Goal: Communication & Community: Answer question/provide support

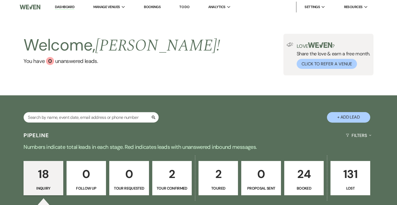
click at [45, 178] on p "18" at bounding box center [43, 174] width 32 height 18
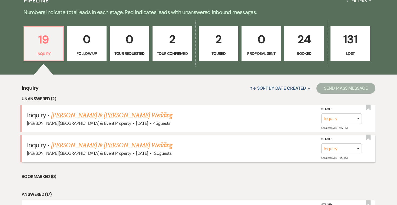
scroll to position [136, 0]
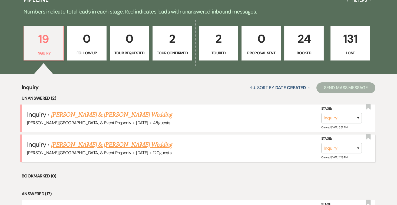
click at [101, 146] on link "[PERSON_NAME] & [PERSON_NAME] Wedding" at bounding box center [111, 145] width 121 height 10
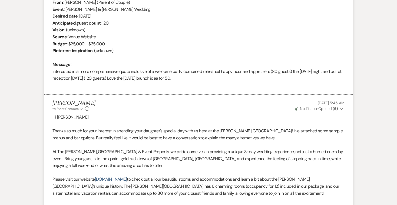
select select "5"
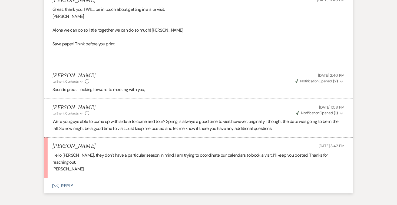
click at [67, 179] on button "Envelope Reply" at bounding box center [198, 186] width 309 height 15
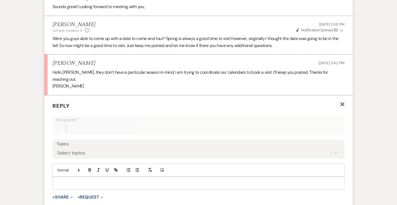
scroll to position [1204, 0]
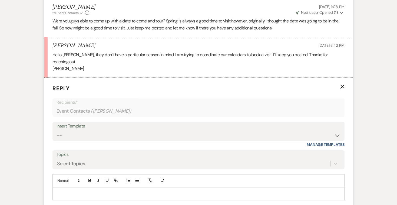
click at [74, 191] on p at bounding box center [199, 194] width 284 height 6
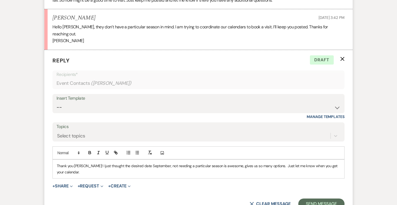
scroll to position [1231, 0]
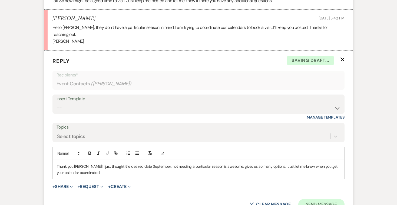
click at [323, 199] on button "Send Message" at bounding box center [322, 204] width 46 height 11
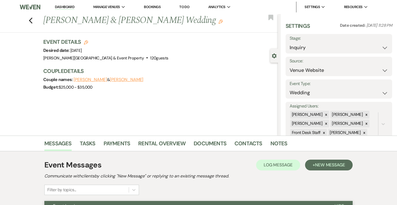
scroll to position [0, 0]
click at [30, 20] on use "button" at bounding box center [31, 21] width 4 height 6
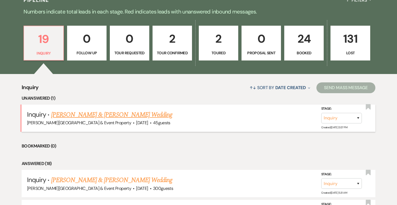
click at [101, 116] on link "[PERSON_NAME] & [PERSON_NAME] Wedding" at bounding box center [111, 115] width 121 height 10
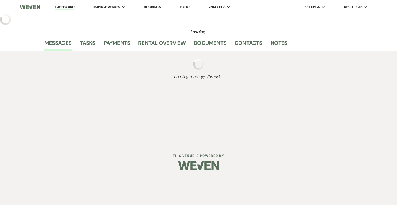
select select "5"
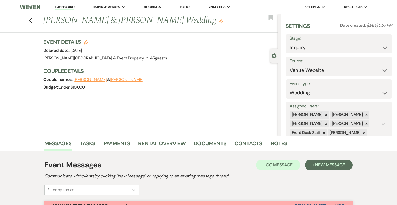
click at [153, 6] on link "Bookings" at bounding box center [152, 7] width 17 height 5
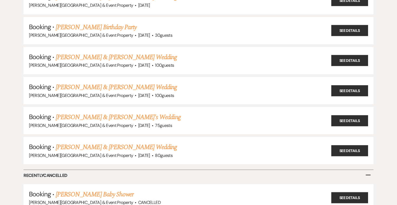
scroll to position [201, 0]
